Goal: Task Accomplishment & Management: Manage account settings

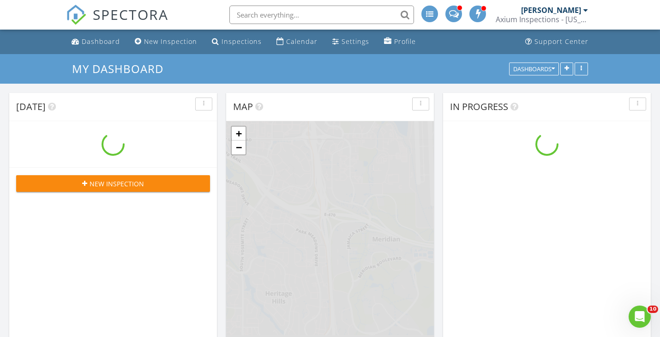
scroll to position [749, 661]
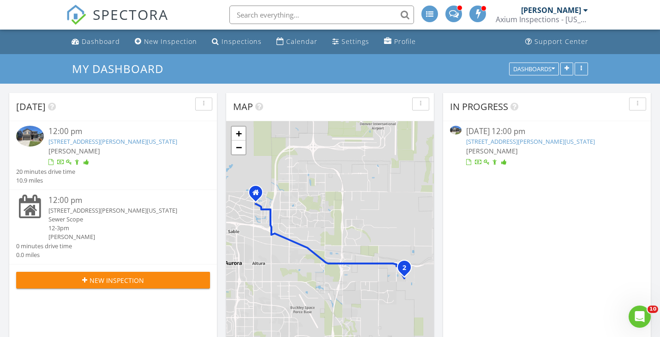
click at [70, 142] on link "[STREET_ADDRESS][PERSON_NAME][US_STATE]" at bounding box center [112, 141] width 129 height 8
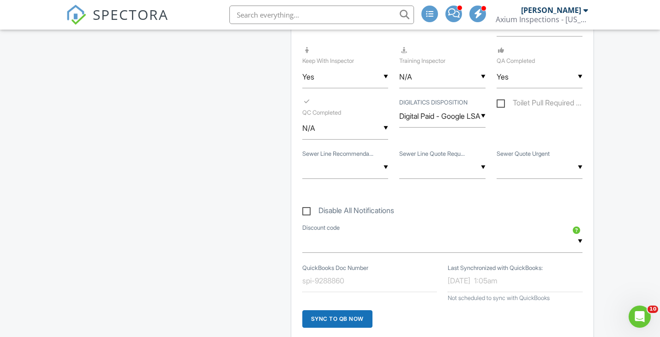
scroll to position [1479, 0]
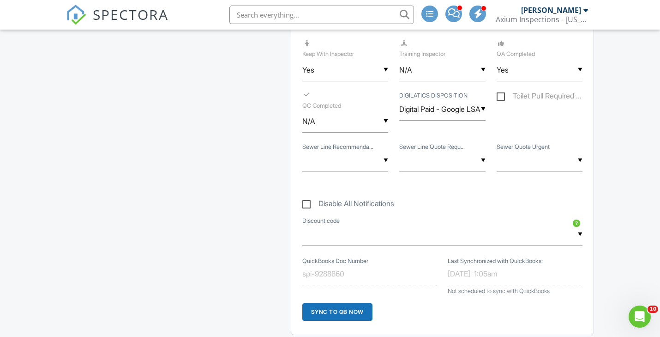
click at [385, 159] on input "text" at bounding box center [346, 160] width 86 height 23
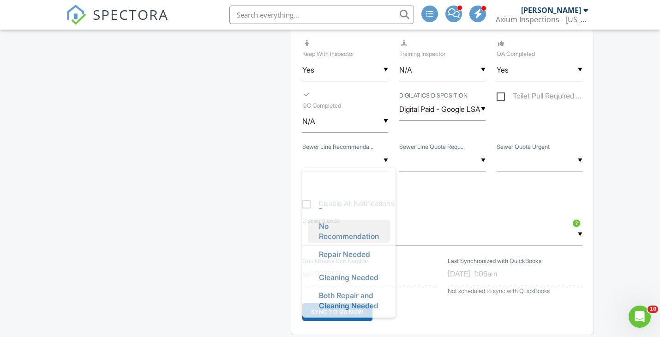
click at [351, 236] on span "No Recommendation" at bounding box center [349, 230] width 75 height 33
type input "No Recommendation"
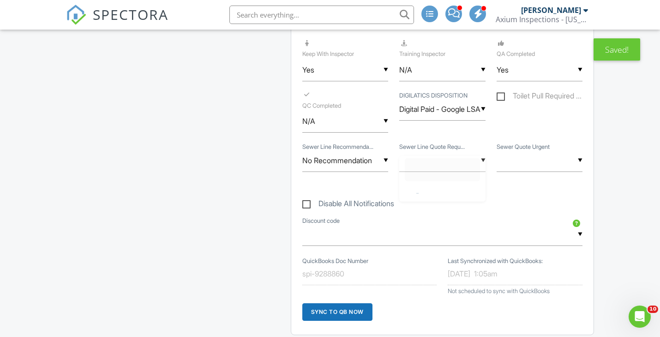
click at [483, 160] on div "▼ - Quote Requested Quote Not Requested No one present at inspection - Quote Re…" at bounding box center [443, 160] width 86 height 23
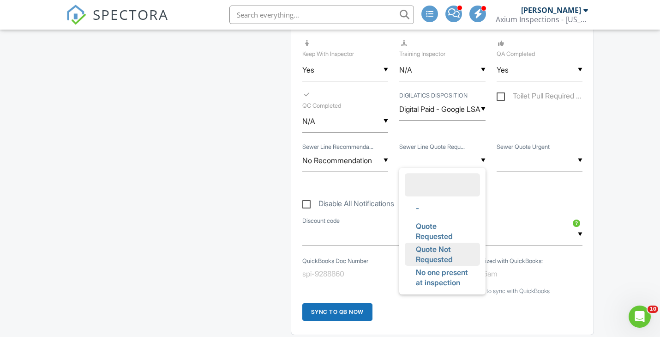
click at [448, 252] on span "Quote Not Requested" at bounding box center [442, 253] width 67 height 33
type input "Quote Not Requested"
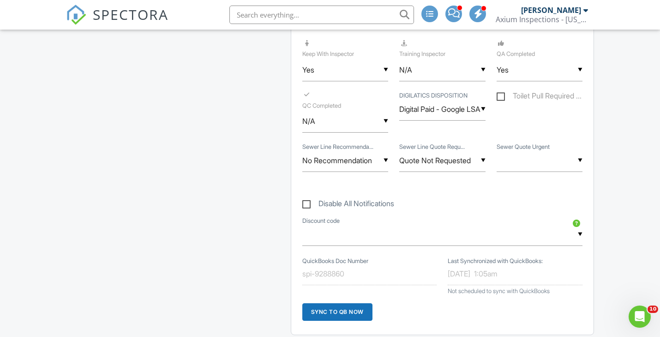
scroll to position [0, 0]
click at [578, 159] on input "text" at bounding box center [540, 160] width 86 height 23
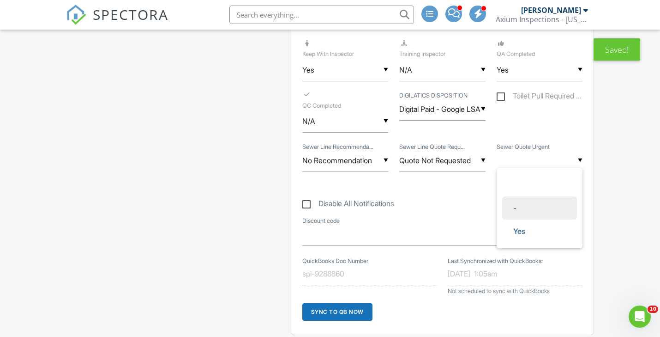
click at [529, 211] on li "-" at bounding box center [539, 207] width 75 height 23
type input "-"
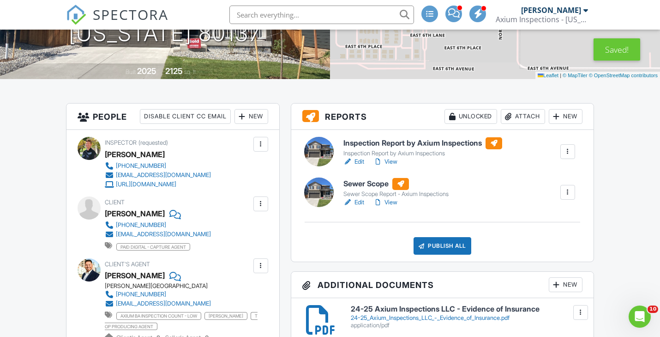
scroll to position [248, 0]
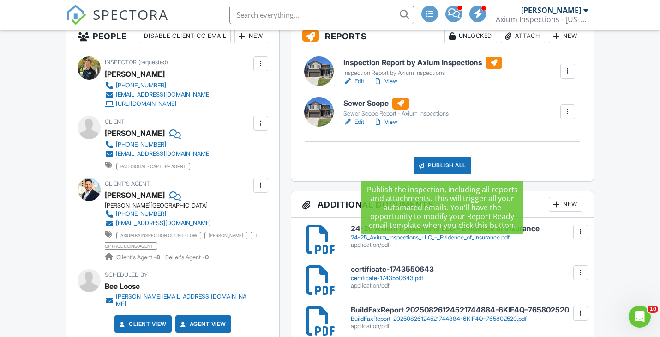
click at [439, 161] on div "Publish All" at bounding box center [443, 166] width 58 height 18
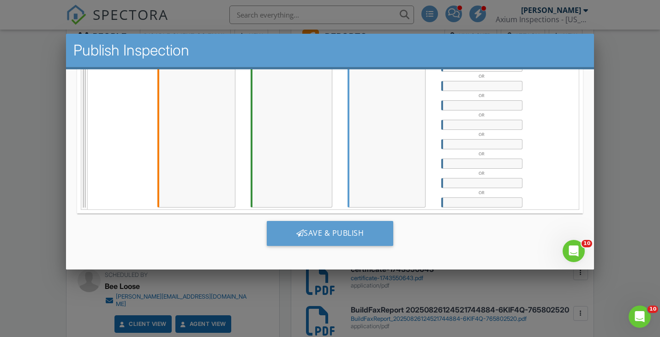
scroll to position [599, 0]
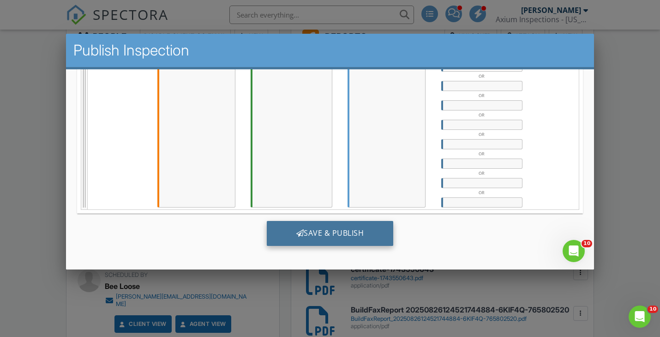
click at [334, 234] on div "Save & Publish" at bounding box center [330, 232] width 127 height 25
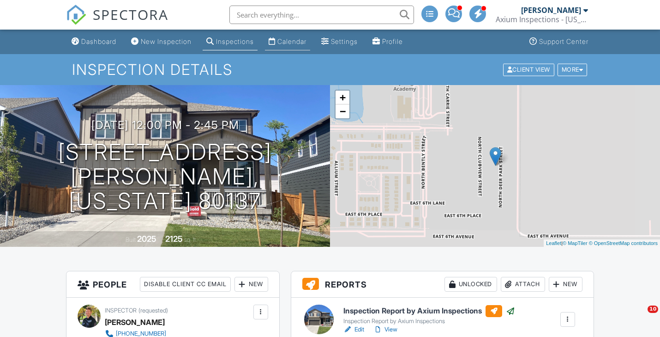
click at [300, 42] on div "Calendar" at bounding box center [292, 41] width 29 height 8
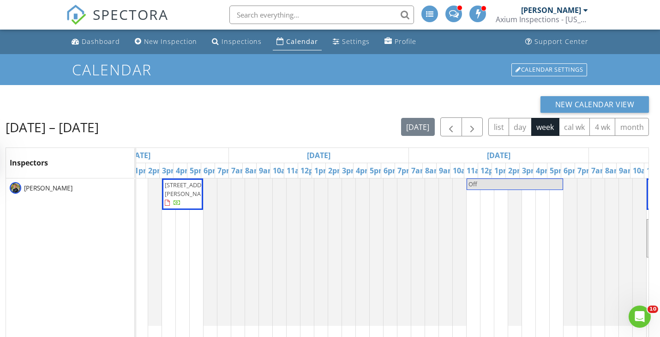
scroll to position [0, 628]
